Goal: Task Accomplishment & Management: Use online tool/utility

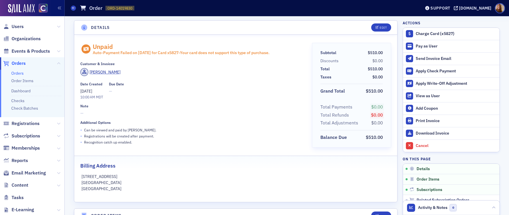
scroll to position [148, 0]
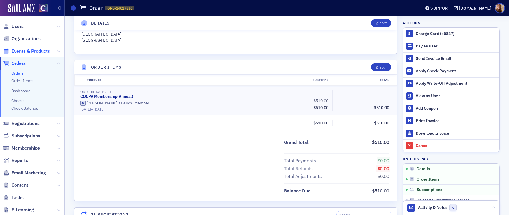
click at [32, 51] on span "Events & Products" at bounding box center [31, 51] width 38 height 6
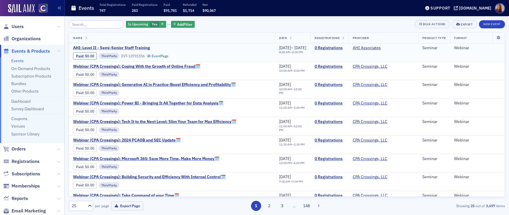
click at [114, 46] on span "AHI: Level II - Semi-Senior Staff Training" at bounding box center [121, 47] width 97 height 5
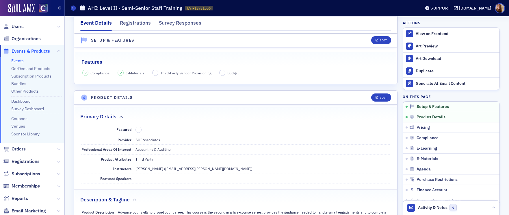
scroll to position [108, 0]
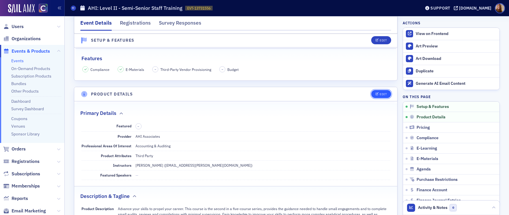
click at [378, 96] on button "Edit" at bounding box center [381, 94] width 20 height 8
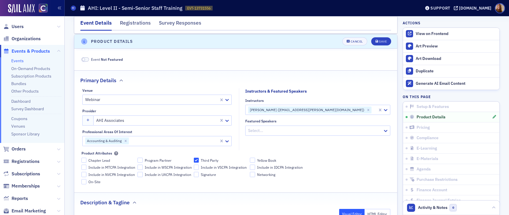
scroll to position [161, 0]
click at [142, 138] on div at bounding box center [173, 140] width 89 height 7
type input "a"
type input "g"
